Goal: Information Seeking & Learning: Learn about a topic

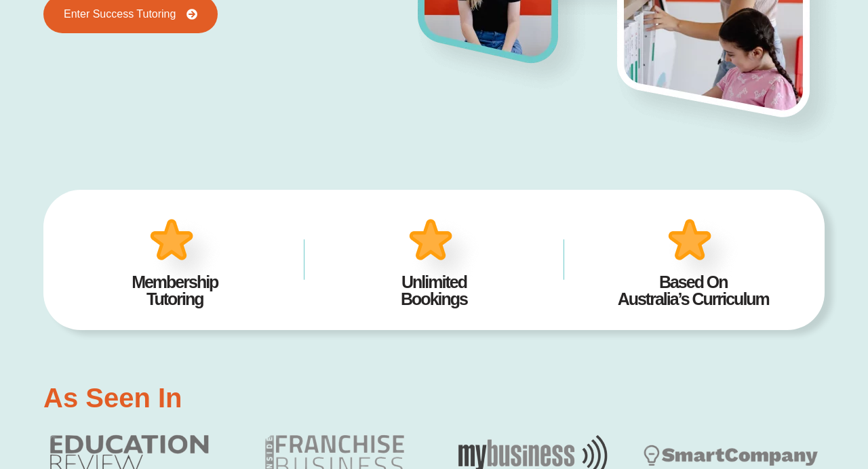
scroll to position [351, 0]
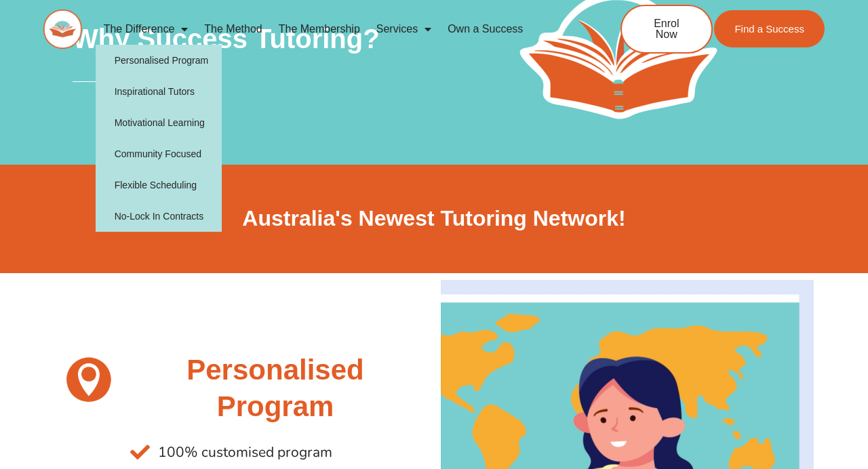
click at [158, 24] on link "The Difference" at bounding box center [146, 29] width 101 height 31
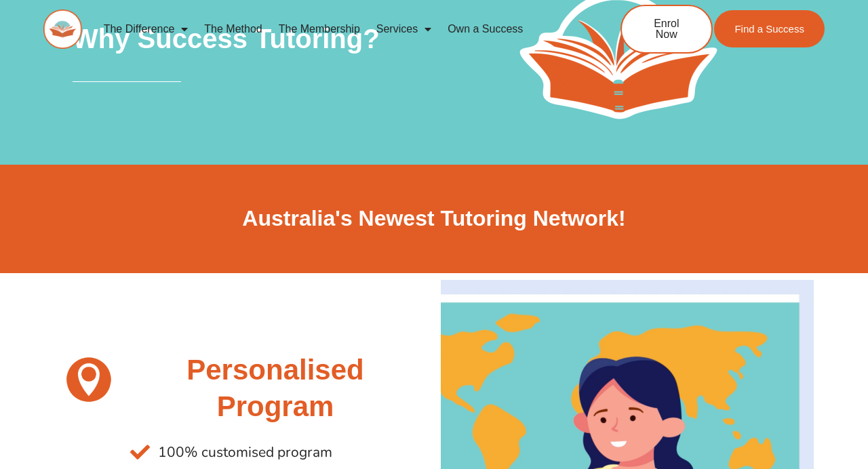
click at [158, 24] on link "The Difference" at bounding box center [146, 29] width 101 height 31
click at [229, 28] on link "The Method" at bounding box center [233, 29] width 74 height 31
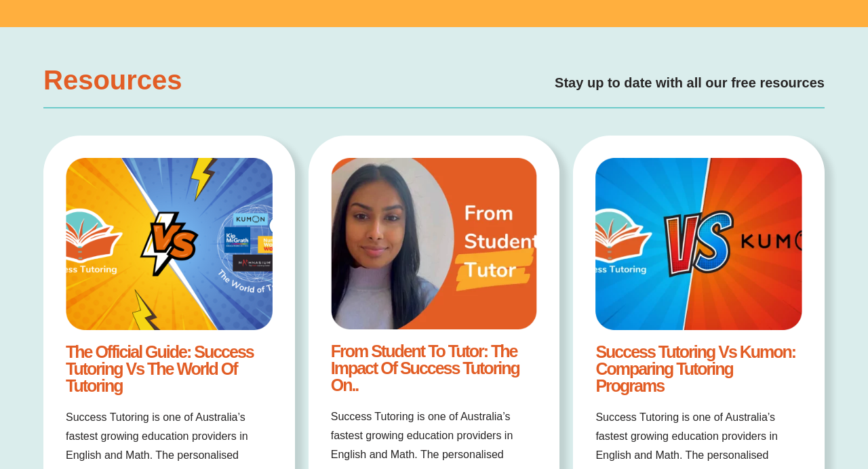
scroll to position [1944, 0]
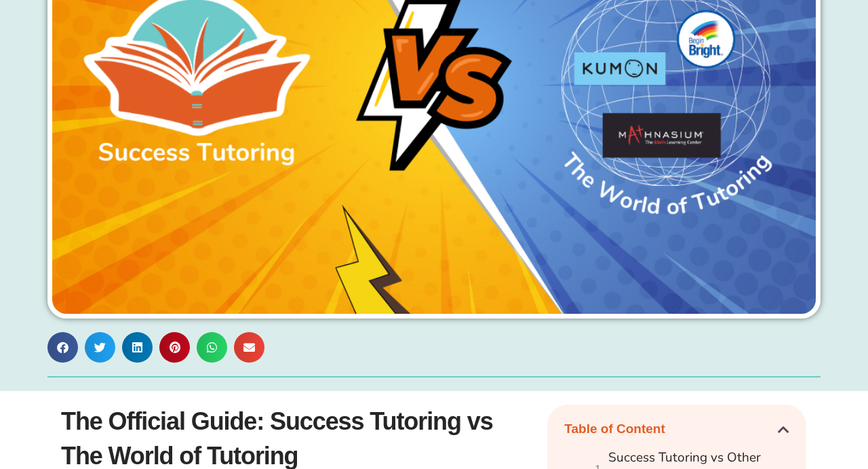
scroll to position [397, 0]
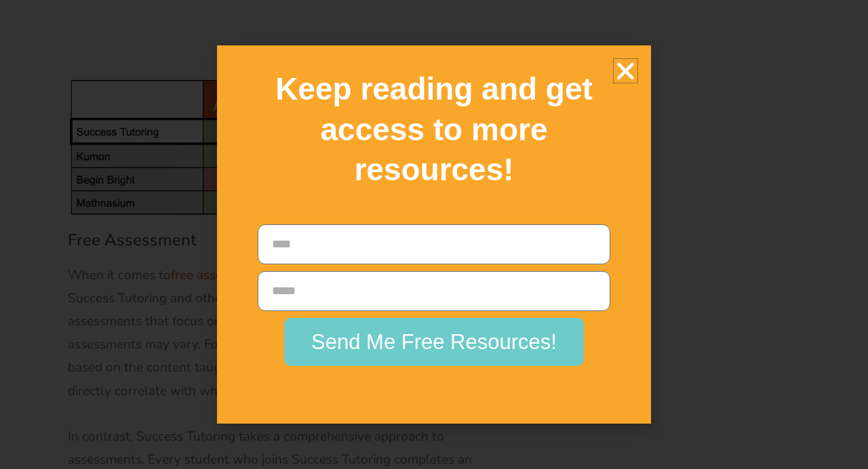
scroll to position [4710, 0]
click at [617, 83] on icon "Close" at bounding box center [626, 71] width 24 height 24
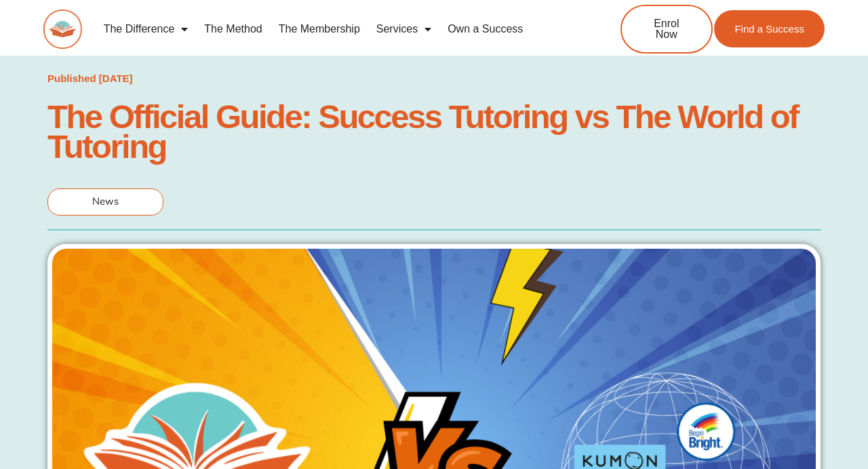
scroll to position [0, 0]
click at [478, 28] on link "Own a Success" at bounding box center [486, 29] width 92 height 31
click at [474, 29] on link "Own a Success" at bounding box center [486, 29] width 92 height 31
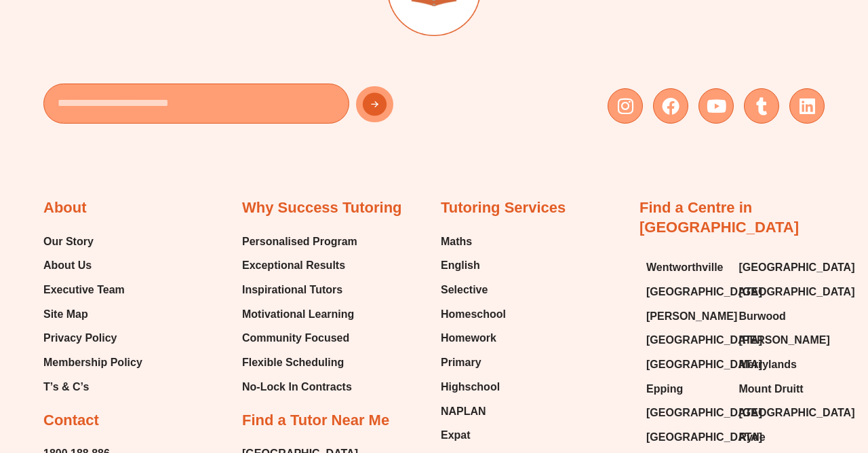
scroll to position [5229, 0]
